Goal: Information Seeking & Learning: Learn about a topic

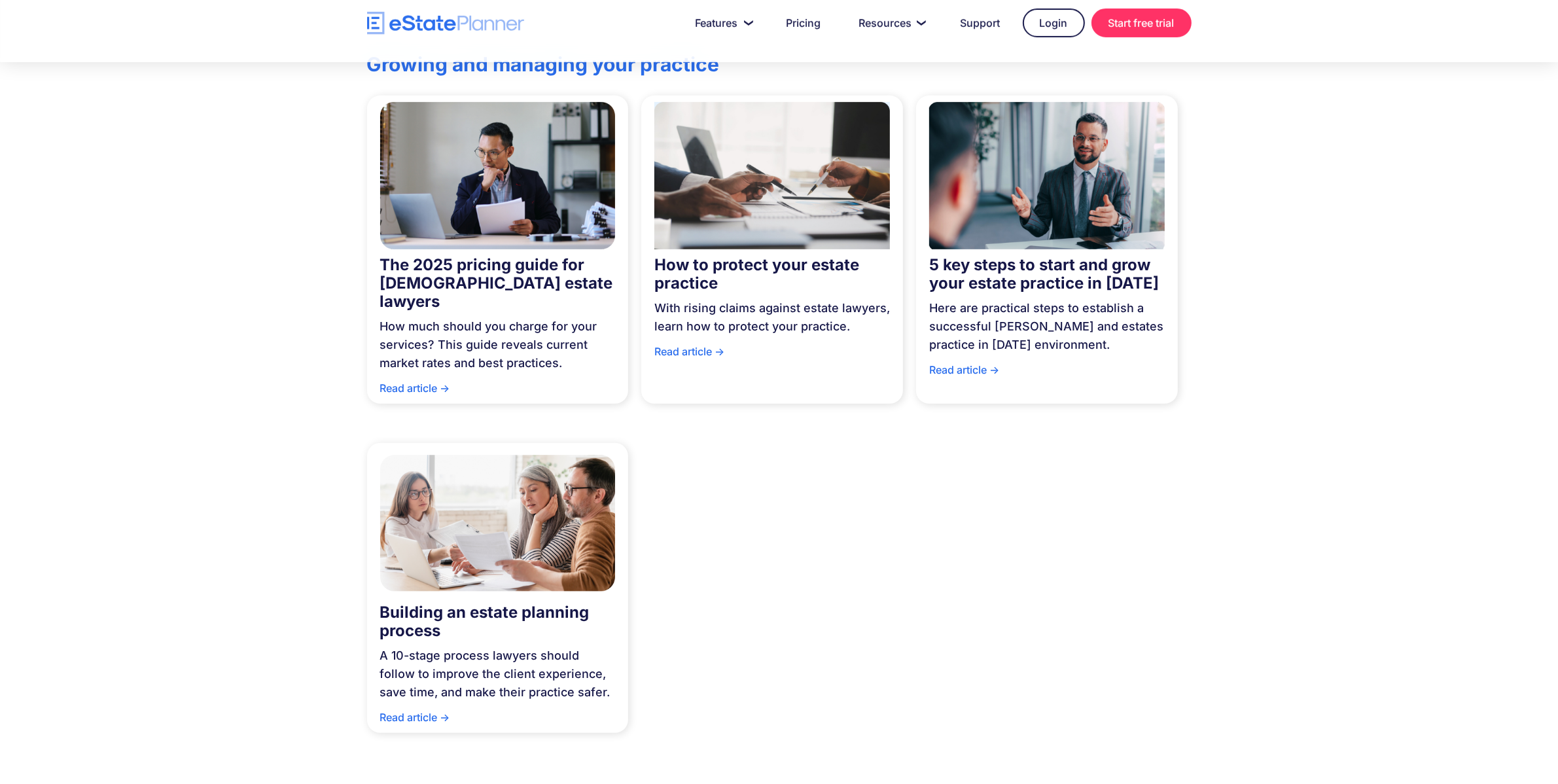
scroll to position [736, 0]
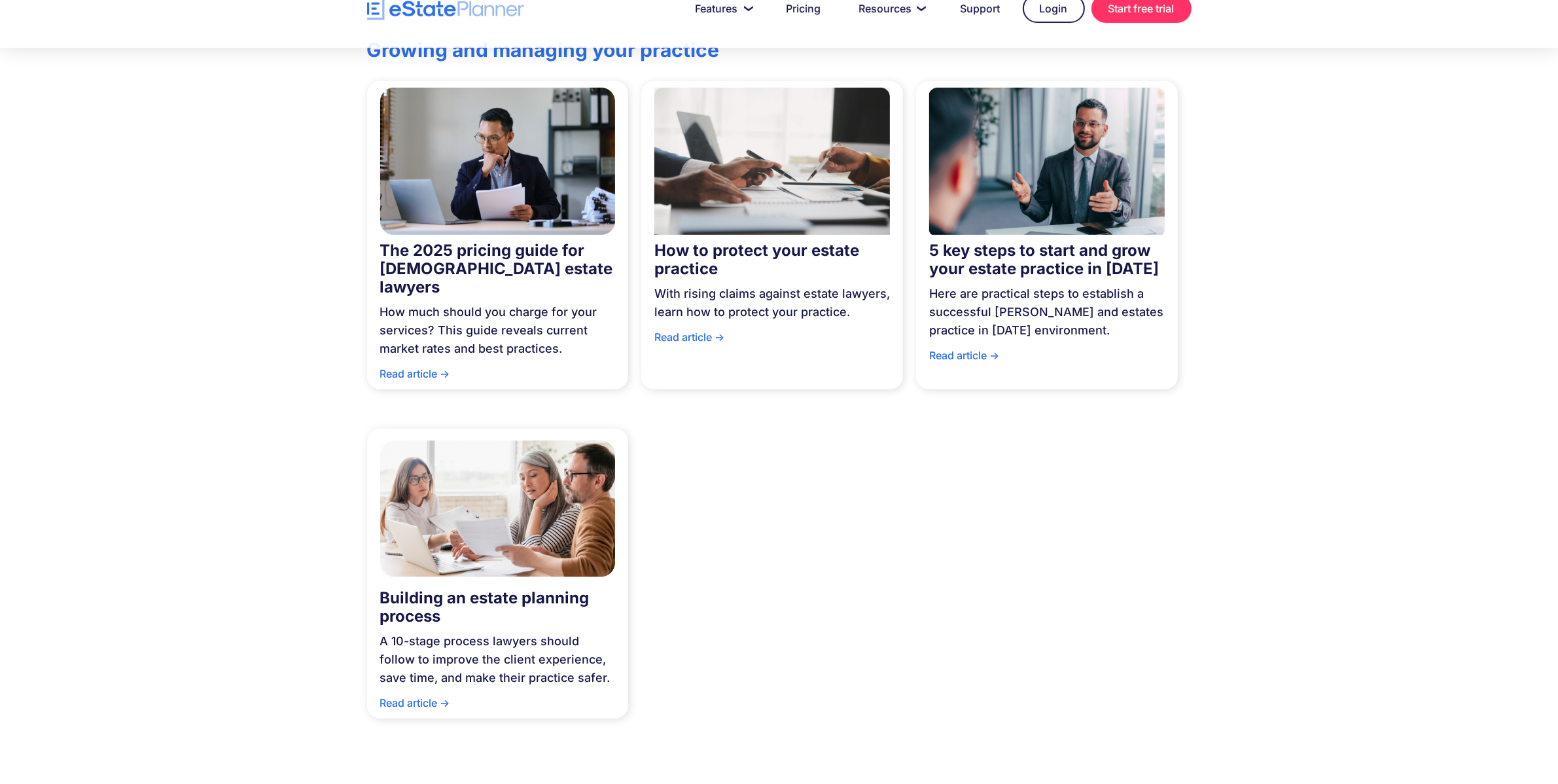
click at [420, 694] on div "Read article ->" at bounding box center [497, 706] width 235 height 25
click at [1021, 318] on div "Here are practical steps to establish a successful wills and estates practice i…" at bounding box center [1046, 311] width 235 height 68
